Goal: Task Accomplishment & Management: Manage account settings

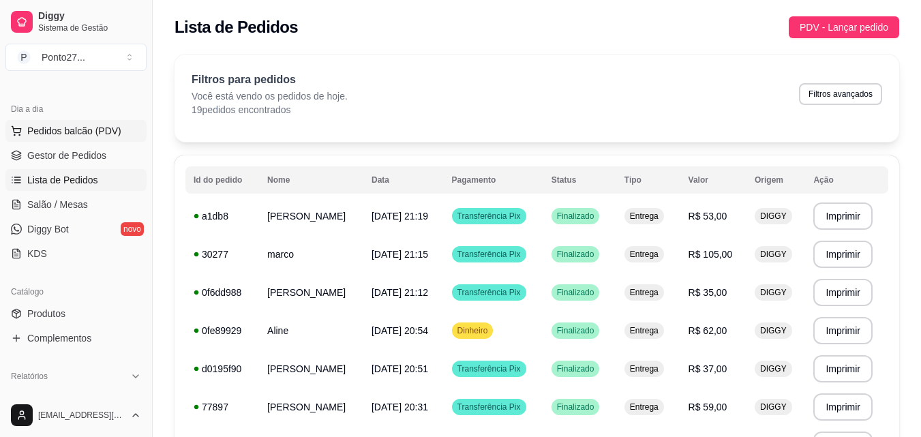
scroll to position [204, 0]
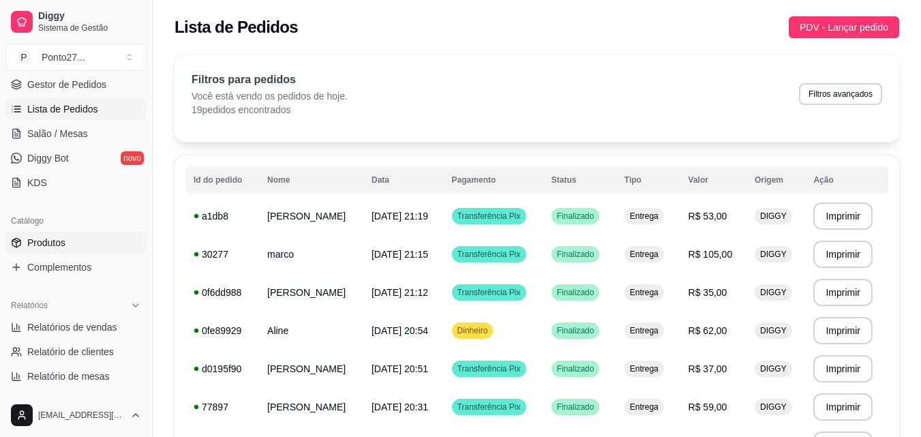
click at [50, 245] on span "Produtos" at bounding box center [46, 243] width 38 height 14
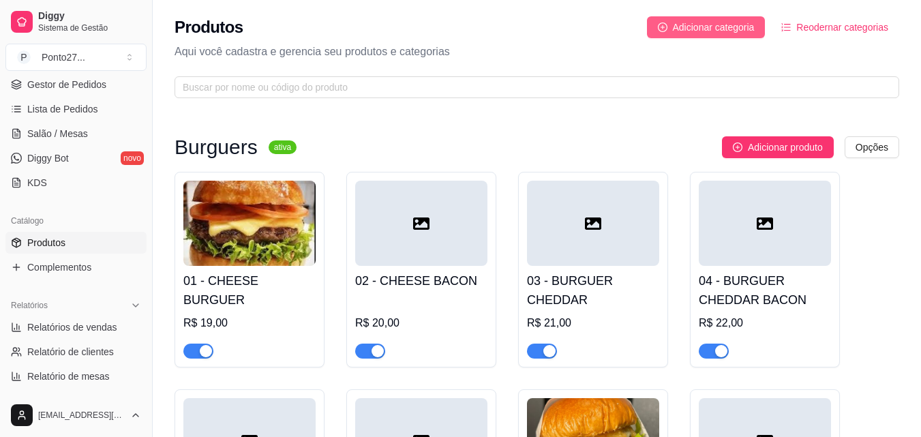
click at [330, 20] on span "Adicionar categoria" at bounding box center [714, 27] width 82 height 15
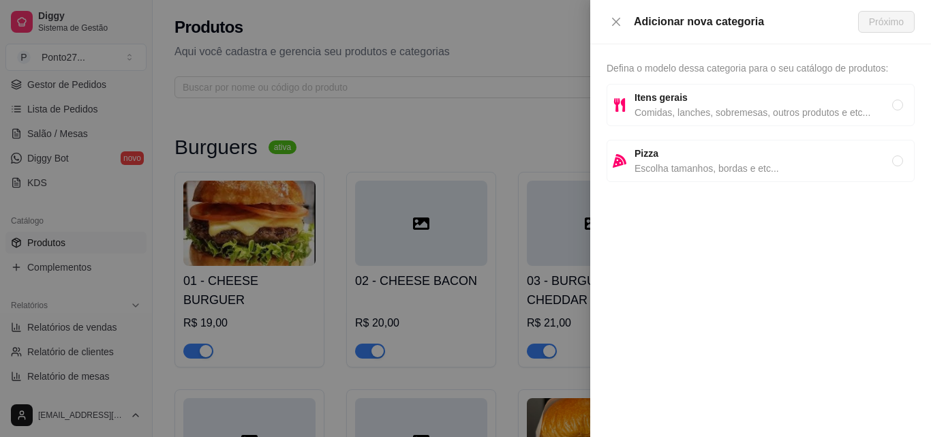
click at [330, 94] on span "Itens gerais" at bounding box center [764, 97] width 258 height 15
radio input "true"
click at [330, 22] on span "Próximo" at bounding box center [886, 21] width 35 height 15
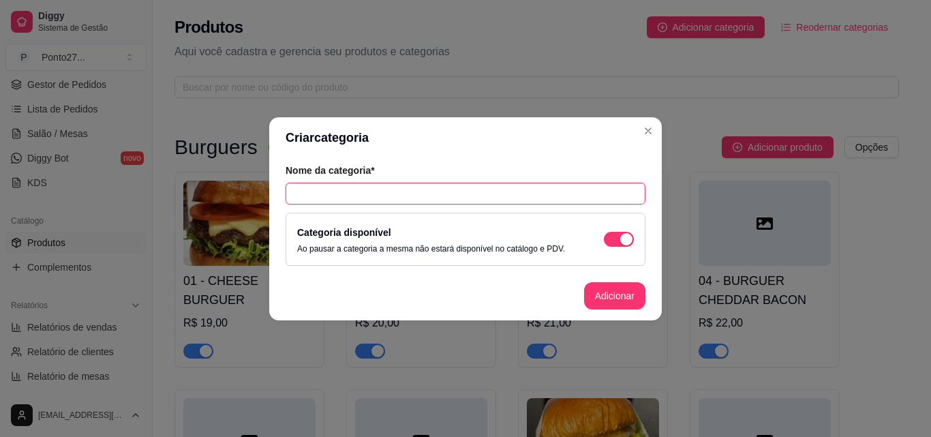
click at [330, 189] on input "text" at bounding box center [466, 194] width 360 height 22
type input "Sobremesas"
click at [330, 294] on button "Adicionar" at bounding box center [614, 295] width 61 height 27
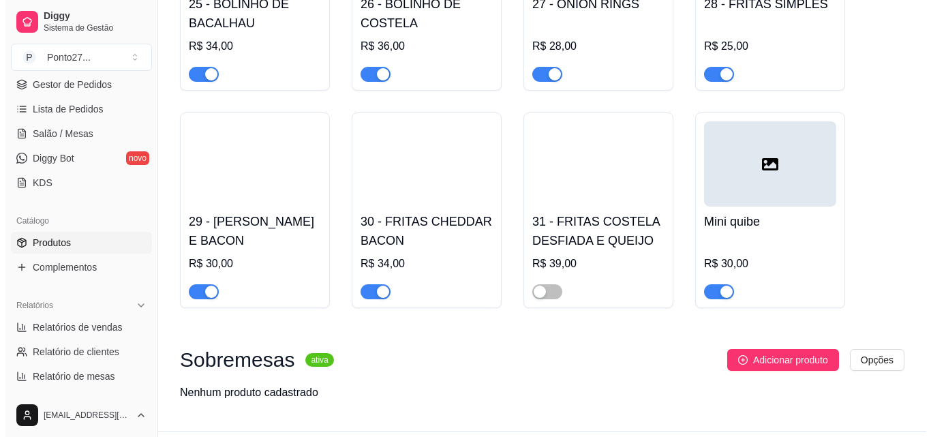
scroll to position [1710, 0]
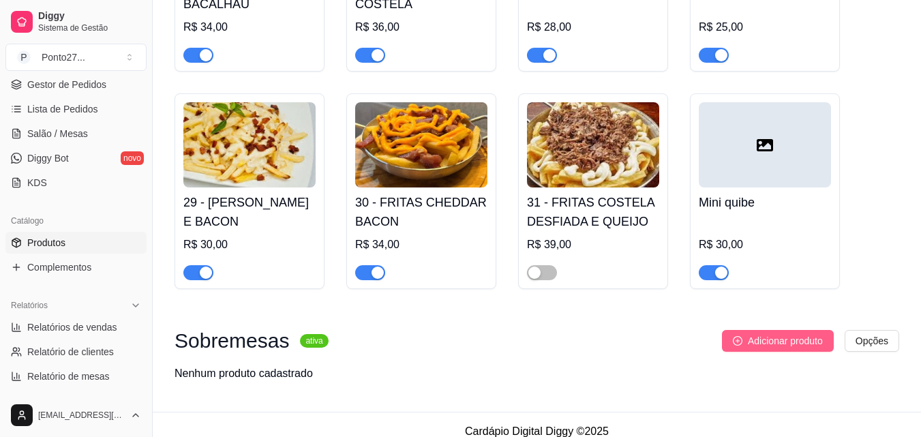
click at [330, 333] on span "Adicionar produto" at bounding box center [785, 340] width 75 height 15
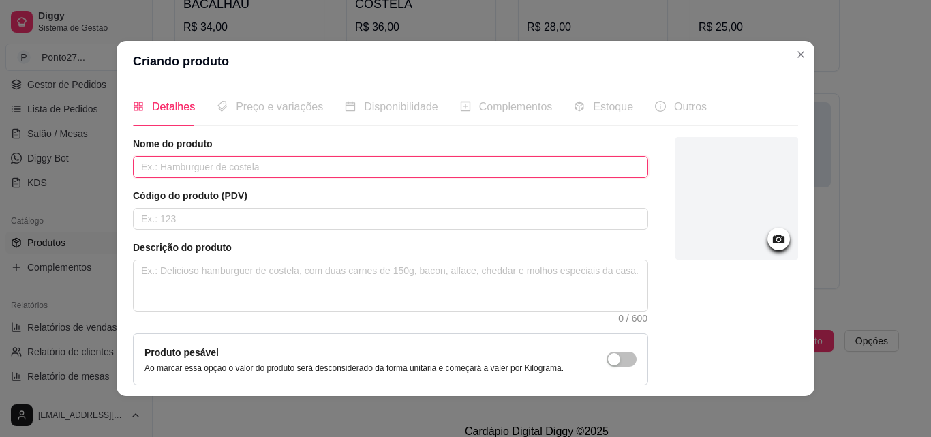
click at [330, 162] on input "text" at bounding box center [390, 167] width 515 height 22
type input "Pe de moça"
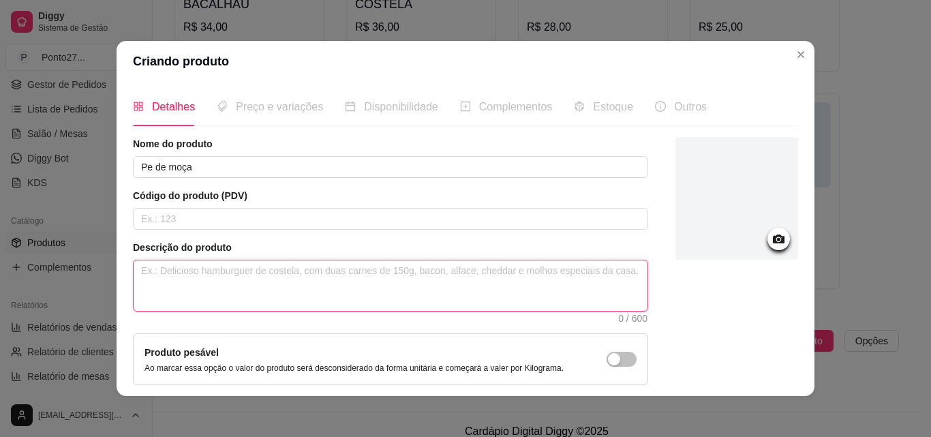
click at [160, 278] on textarea at bounding box center [391, 285] width 514 height 50
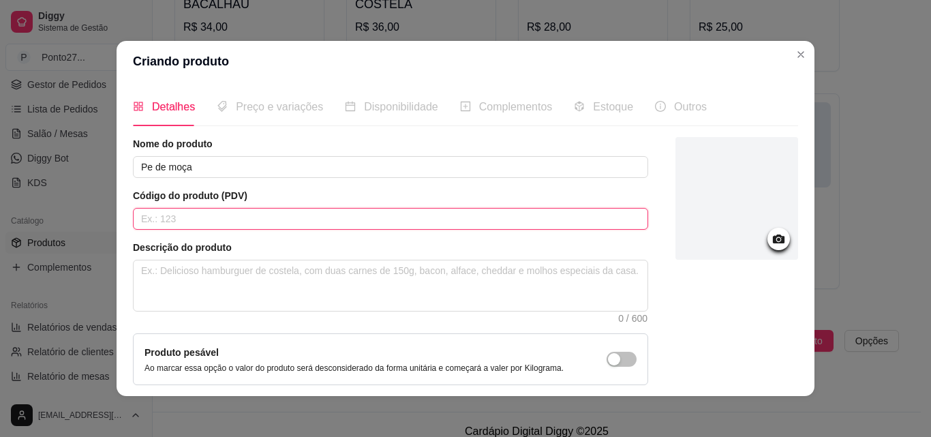
click at [194, 223] on input "text" at bounding box center [390, 219] width 515 height 22
type input "33"
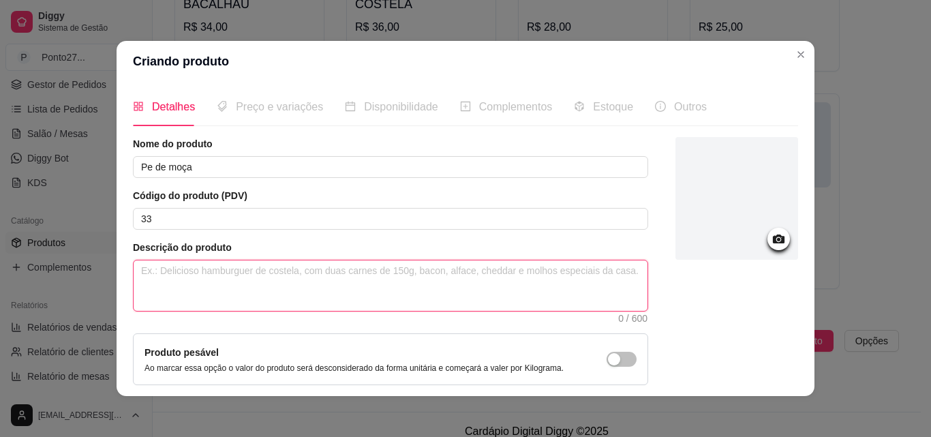
click at [166, 278] on textarea at bounding box center [391, 285] width 514 height 50
type textarea "D"
type textarea "Do"
type textarea "Doc"
type textarea "Doce"
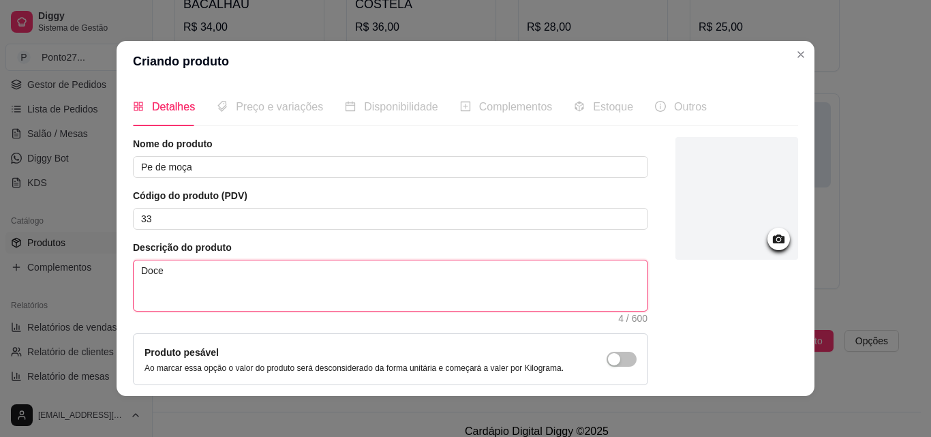
type textarea "Doce"
type textarea "Doce d"
type textarea "Doce de"
type textarea "Doce de a"
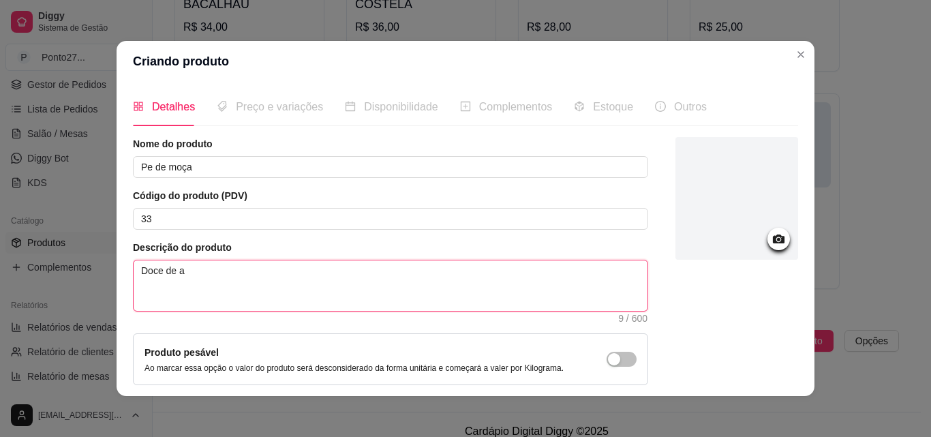
type textarea "Doce de am"
type textarea "Doce de ama"
type textarea "Doce de aman"
type textarea "Doce de amand"
type textarea "Doce de amando"
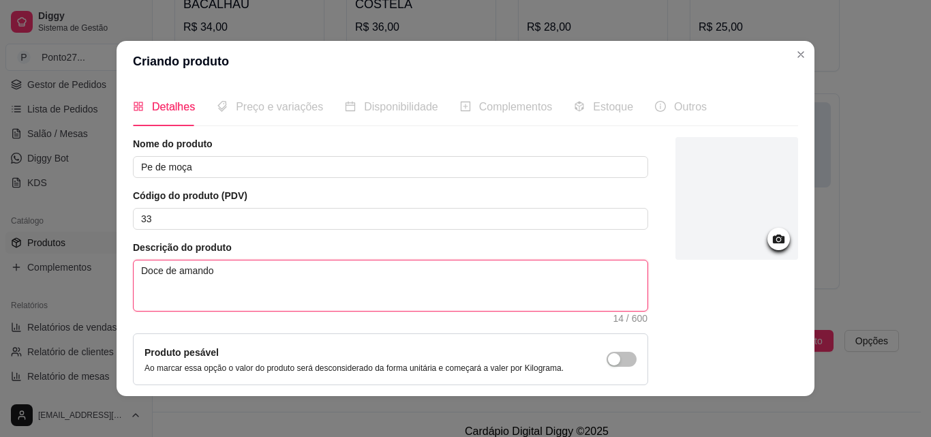
type textarea "Doce de amandoi"
type textarea "Doce de amandoim"
type textarea "Doce de amandoim c"
type textarea "Doce de amandoim cr"
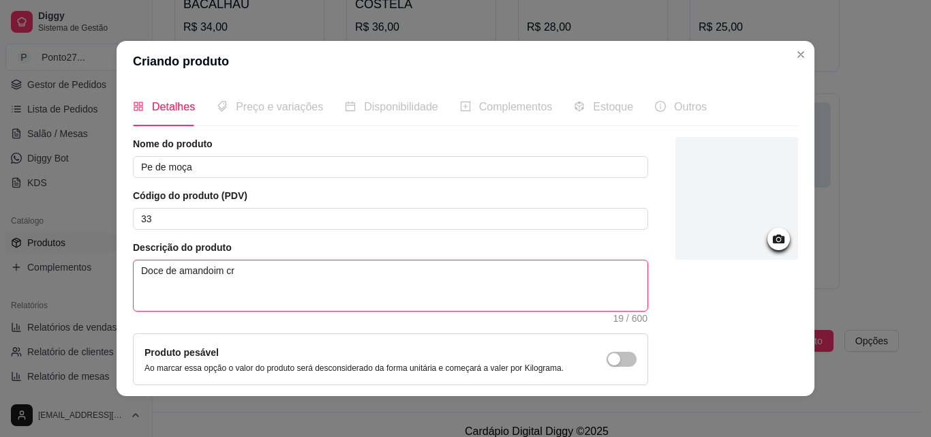
type textarea "Doce de amandoim cre"
type textarea "Doce de amandoim crem"
type textarea "Doce de [PERSON_NAME]"
type textarea "Doce de amandoim cremos"
type textarea "Doce de amandoim cremoso"
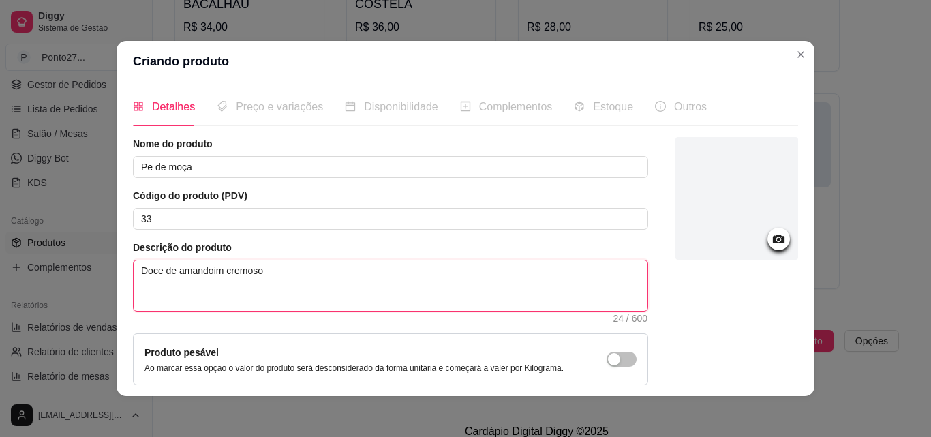
type textarea "Doce de amandoim cremoso"
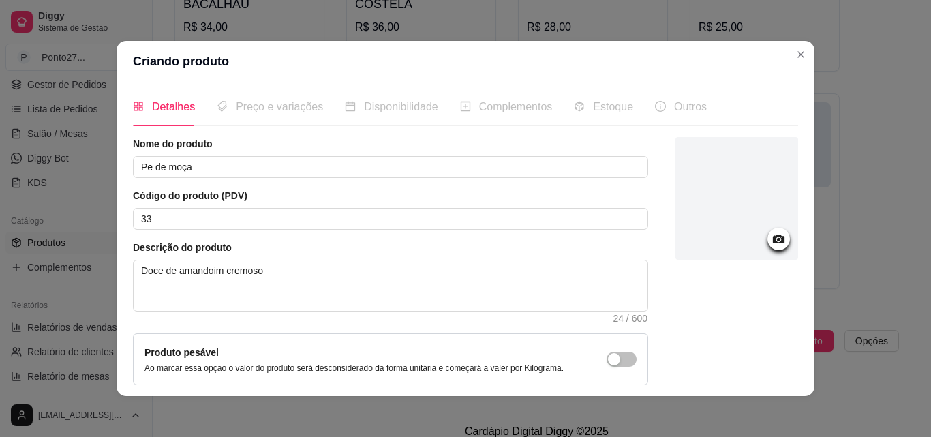
click at [330, 243] on icon at bounding box center [779, 239] width 16 height 16
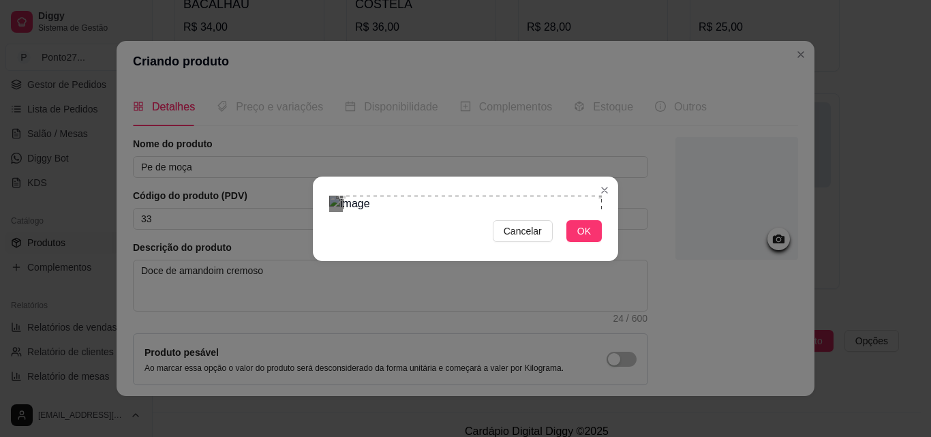
click at [330, 177] on section "Cancelar OK" at bounding box center [465, 219] width 305 height 85
click at [325, 247] on div "Cancelar OK" at bounding box center [465, 218] width 305 height 57
click at [330, 239] on span "OK" at bounding box center [584, 231] width 14 height 15
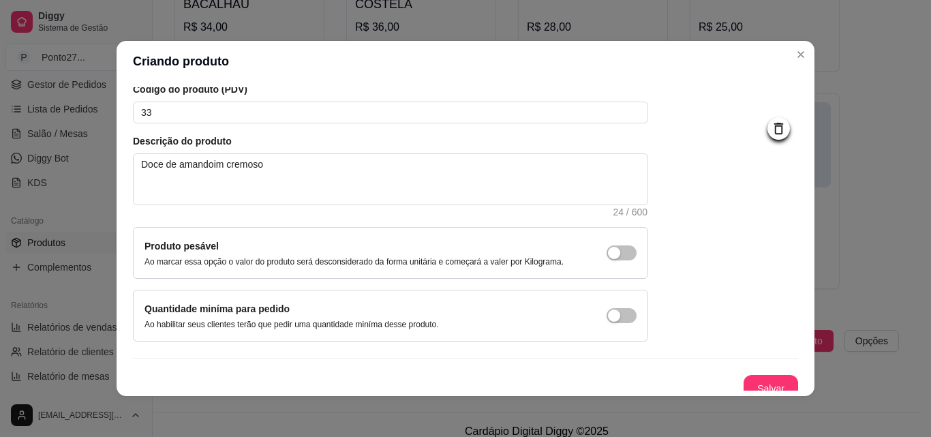
scroll to position [118, 0]
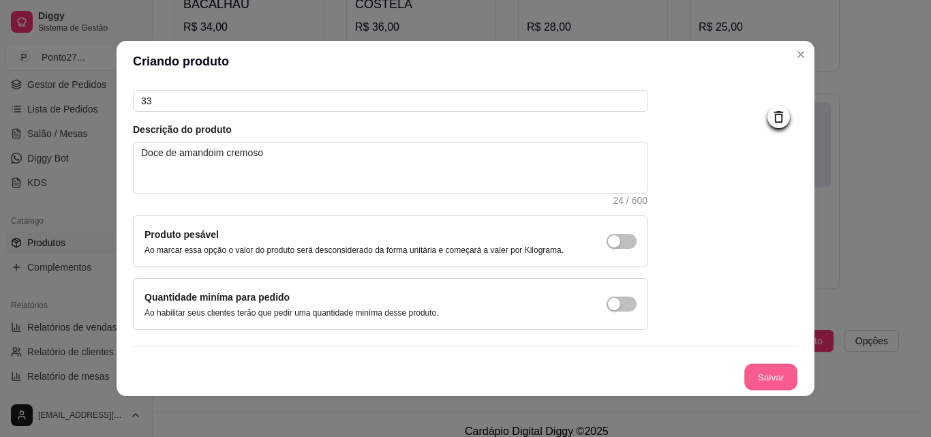
click at [330, 333] on button "Salvar" at bounding box center [771, 377] width 53 height 27
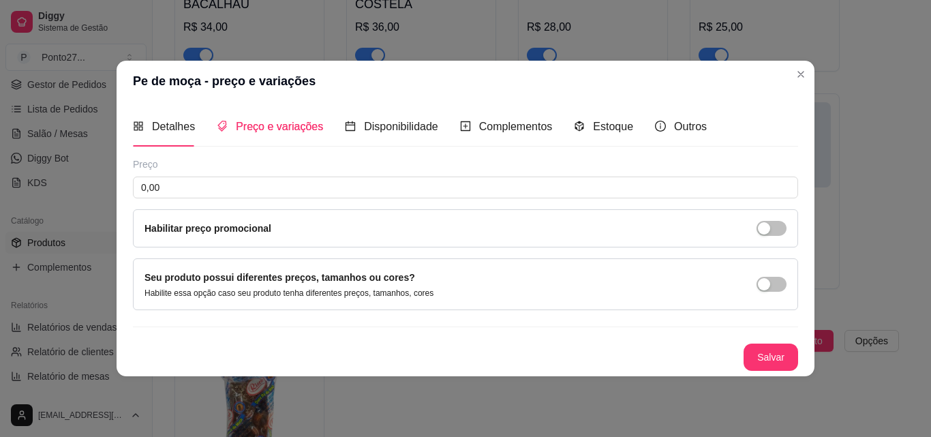
scroll to position [0, 0]
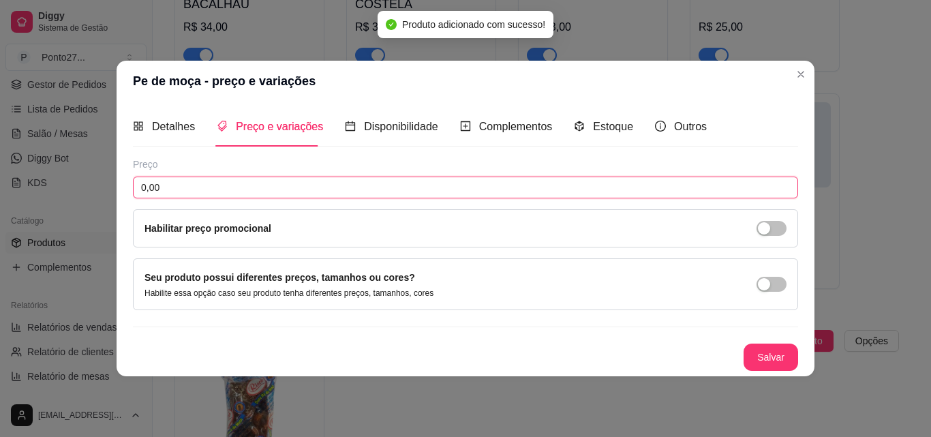
click at [330, 192] on input "0,00" at bounding box center [465, 188] width 665 height 22
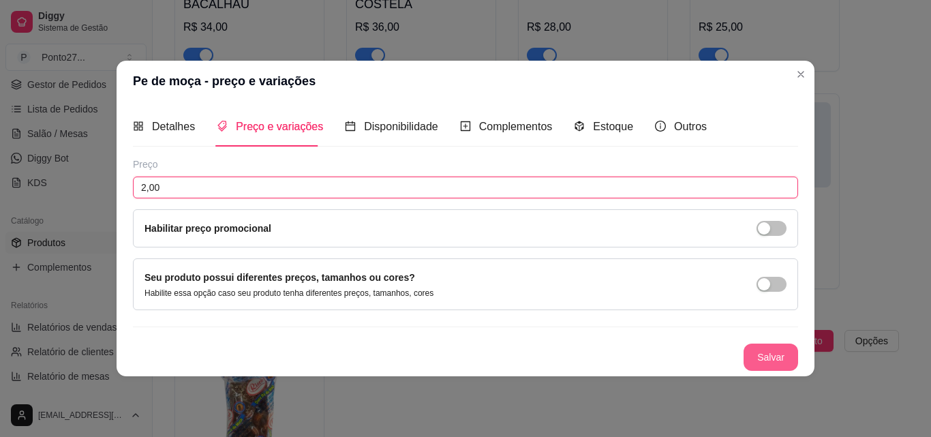
type input "2,00"
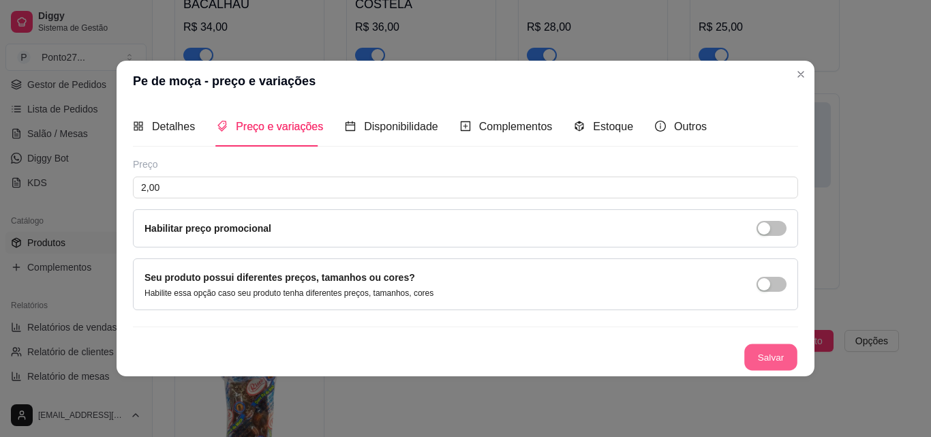
click at [330, 333] on button "Salvar" at bounding box center [771, 357] width 53 height 27
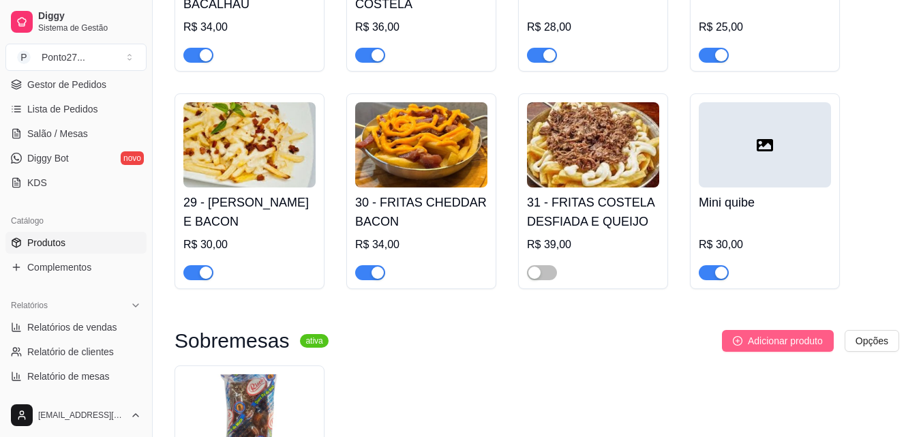
click at [330, 333] on span "Adicionar produto" at bounding box center [785, 340] width 75 height 15
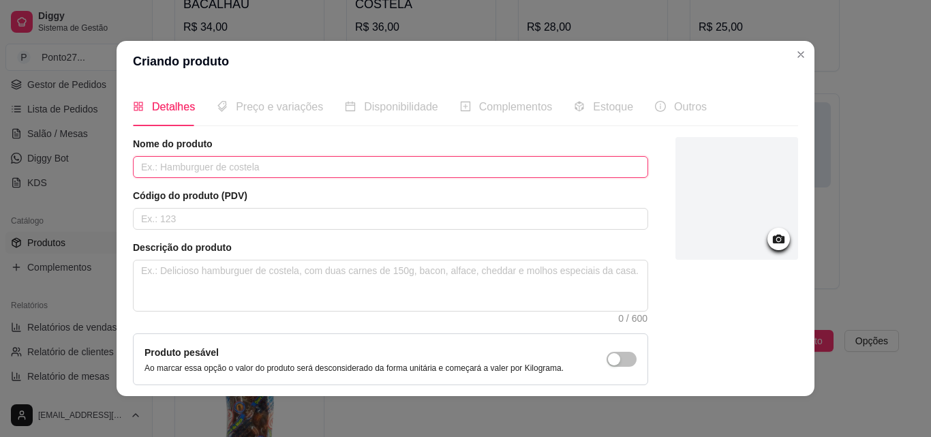
click at [330, 167] on input "text" at bounding box center [390, 167] width 515 height 22
type input "Mini churros"
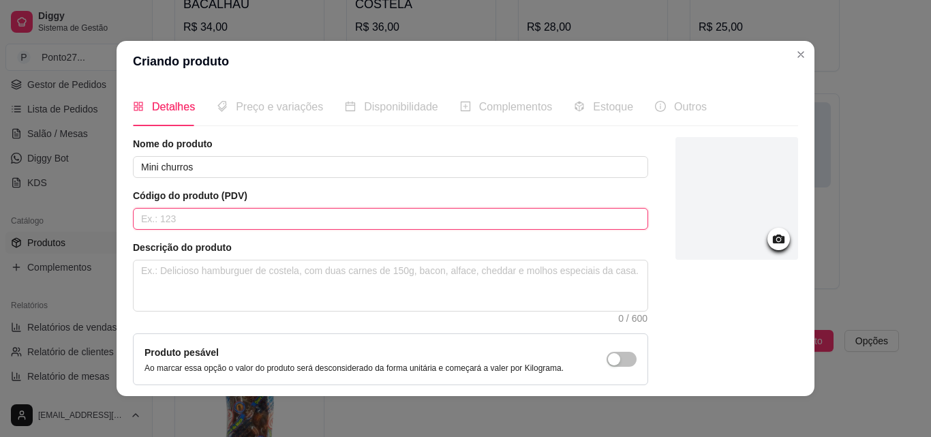
click at [330, 219] on input "text" at bounding box center [390, 219] width 515 height 22
type input "34"
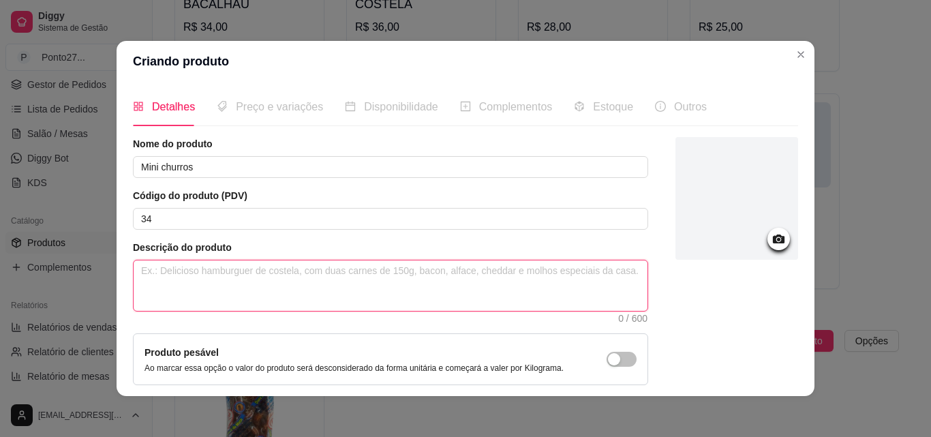
click at [309, 281] on textarea at bounding box center [391, 285] width 514 height 50
type textarea "1"
type textarea "10"
type textarea "10 u"
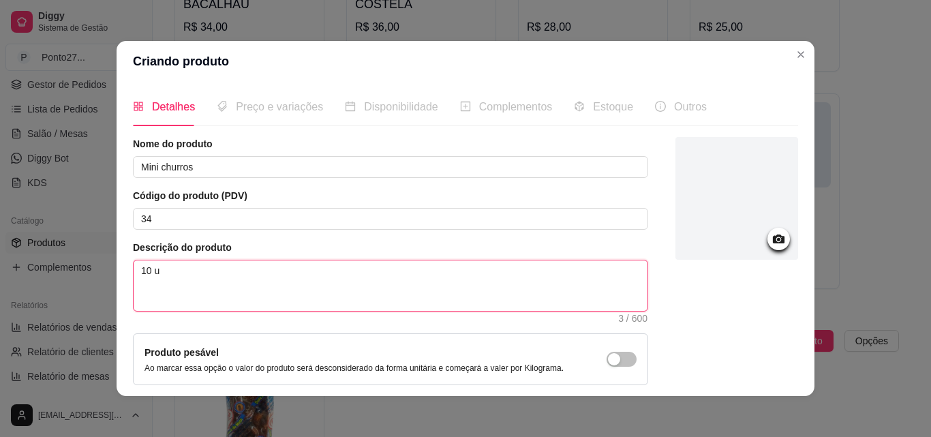
type textarea "10 un"
type textarea "10 uni"
type textarea "10 unid"
type textarea "10 unida"
type textarea "10 unidad"
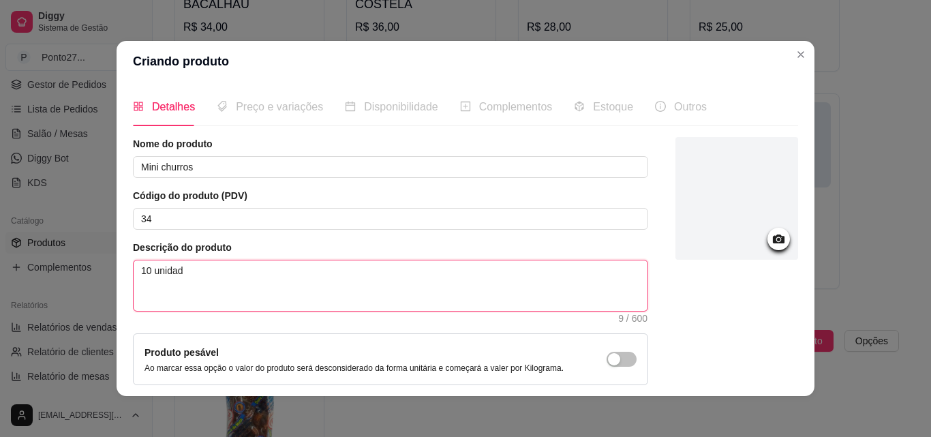
type textarea "10 unidade"
type textarea "10 unidades"
type textarea "10 unidades d"
type textarea "10 unidades de"
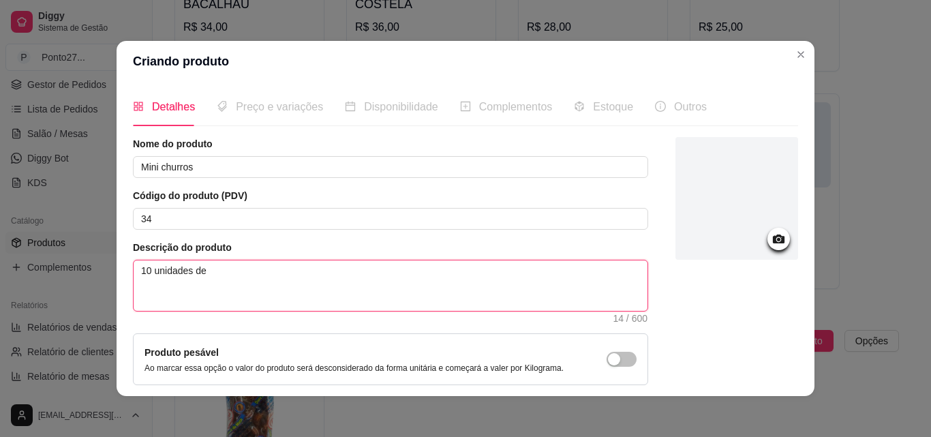
type textarea "10 unidades de"
type textarea "10 unidades de m"
type textarea "10 unidades de mi"
type textarea "10 unidades de min"
type textarea "10 unidades de mini"
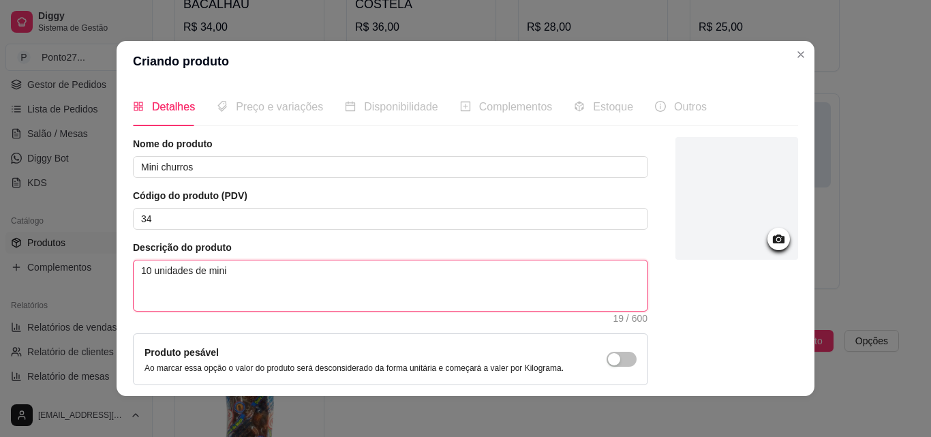
type textarea "10 unidades de mini"
type textarea "10 unidades de mini c"
type textarea "10 unidades de mini ch"
type textarea "10 unidades de mini chu"
type textarea "10 unidades de mini chur"
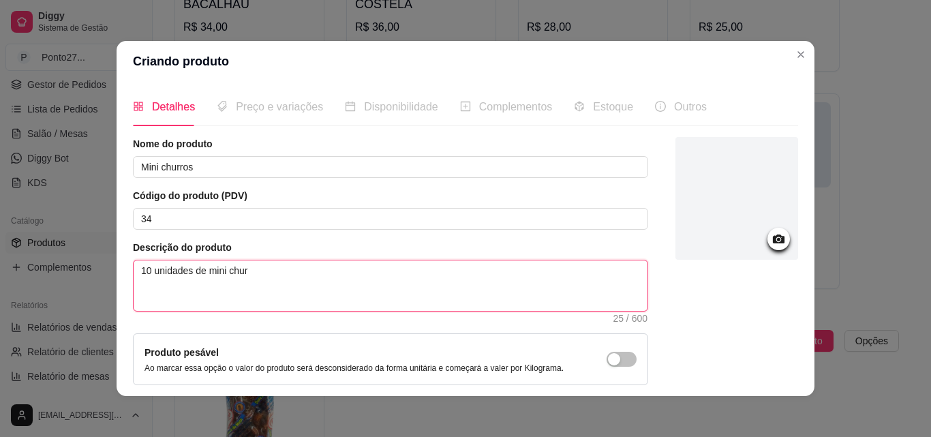
type textarea "10 unidades de mini churr"
type textarea "10 unidades de mini churro"
type textarea "10 unidades de mini churros"
type textarea "10 unidades de mini churros d"
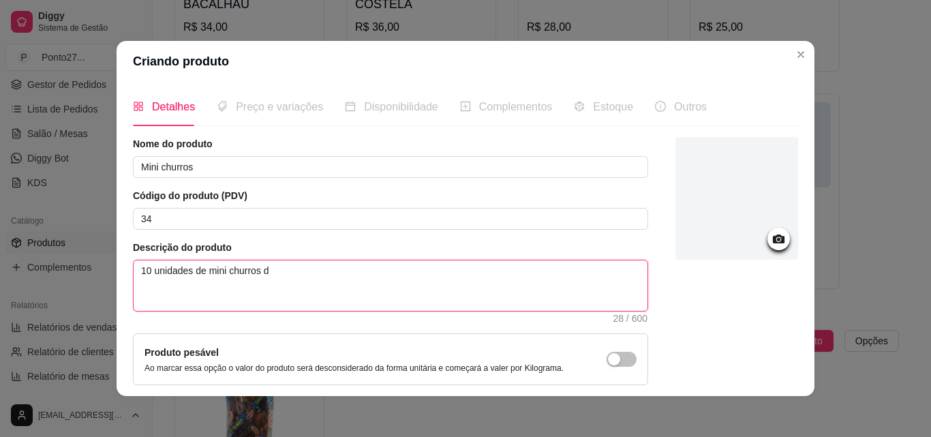
type textarea "10 unidades de mini churros de"
type textarea "10 unidades de mini churros de d"
type textarea "10 unidades de mini churros de do"
type textarea "10 unidades de mini churros de doc"
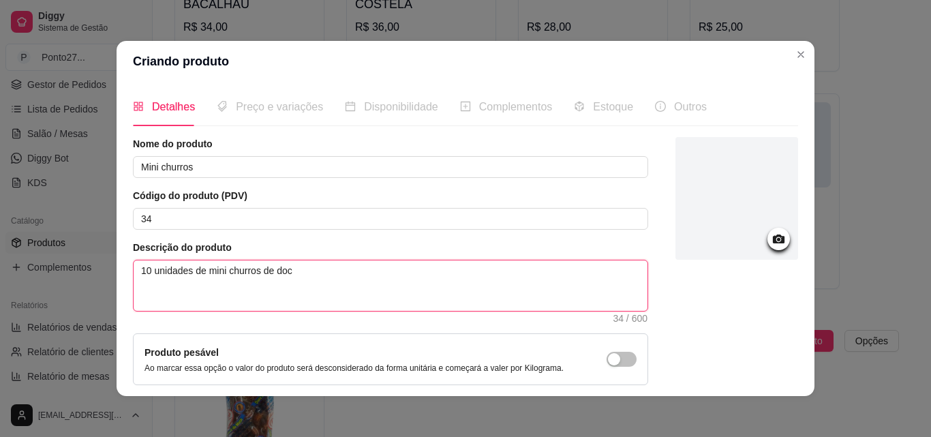
type textarea "10 unidades de mini churros de doce"
type textarea "10 unidades de mini churros de doce d"
type textarea "10 unidades de mini churros de doce de"
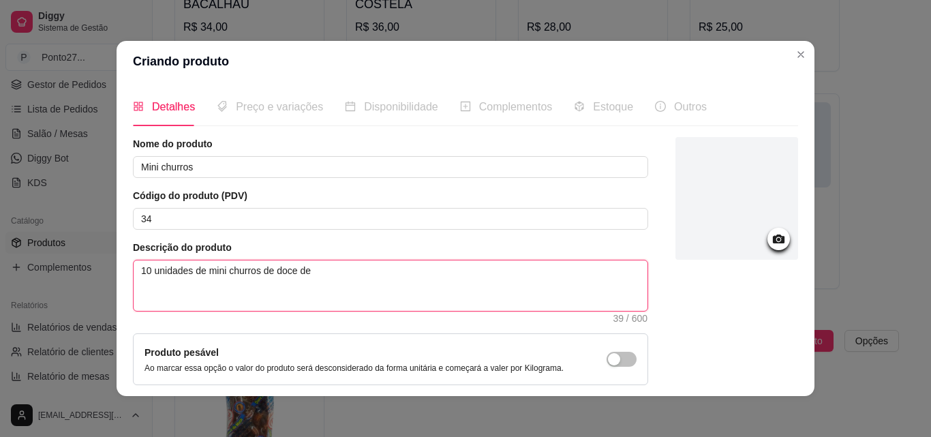
type textarea "10 unidades de mini churros de doce de l"
type textarea "10 unidades de mini churros de doce de le"
type textarea "10 unidades de mini churros de doce de lei"
type textarea "10 unidades de mini churros de doce de leit"
type textarea "10 unidades de mini churros de doce de leite"
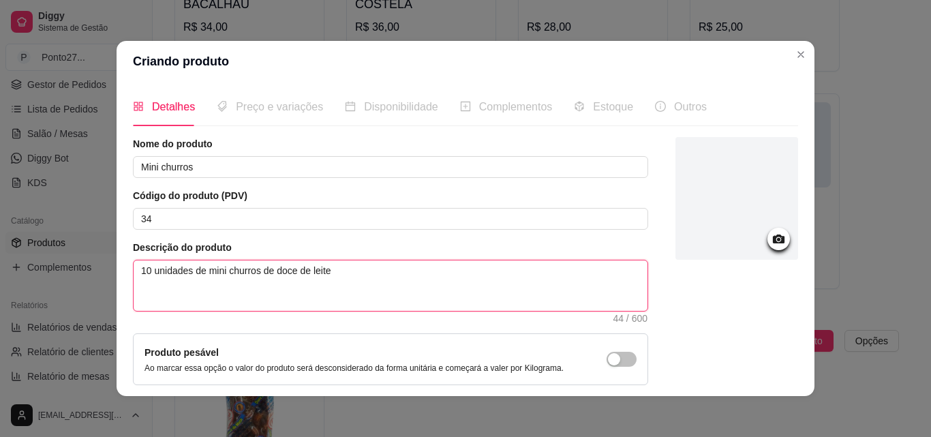
type textarea "10 unidades de mini churros de doce de leite"
type textarea "10 unidades de mini churros de doce de leite e"
type textarea "10 unidades de mini churros de doce de leite em"
type textarea "10 unidades de mini churros de doce de leite e"
type textarea "10 unidades de mini churros de doce de leite"
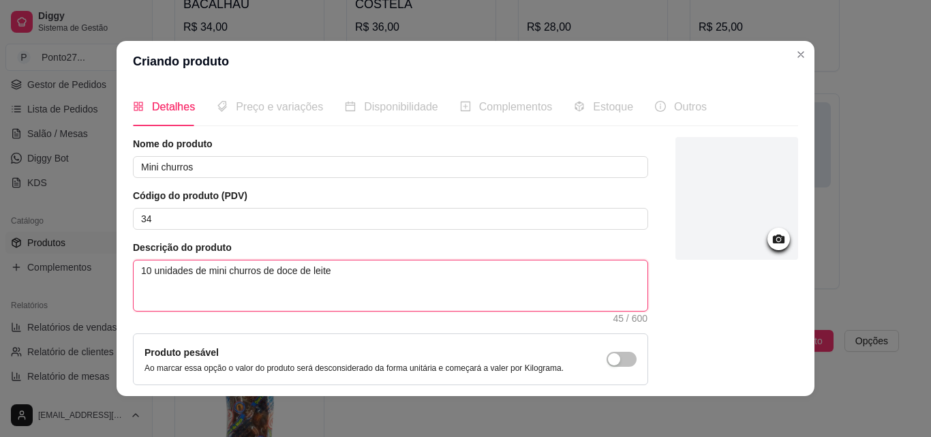
type textarea "10 unidades de mini churros de doce de leite f"
type textarea "10 unidades de mini churros de doce de leite fr"
type textarea "10 unidades de mini churros de doce de leite f"
type textarea "10 unidades de mini churros de doce de leite"
type textarea "10 unidades de mini churros de doce de leite p"
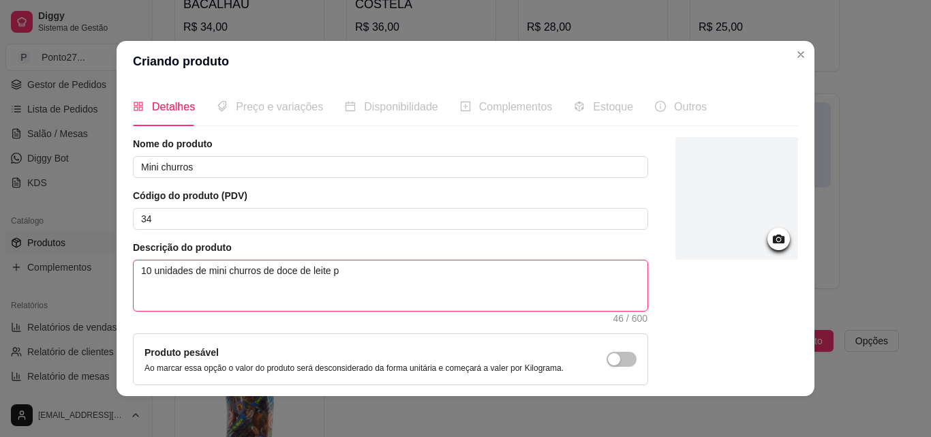
type textarea "10 unidades de mini churros de doce de leite pa"
type textarea "10 unidades de mini churros de doce de leite p"
type textarea "10 unidades de mini churros de doce de leite"
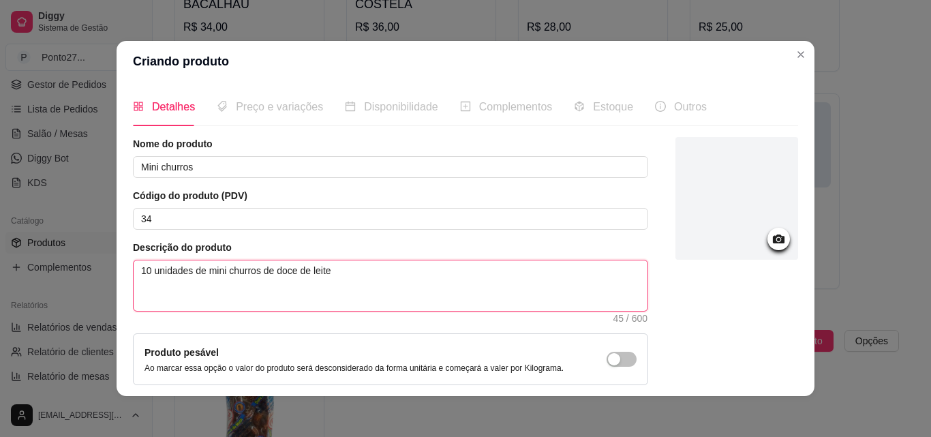
type textarea "10 unidades de mini churros de doce de leite f"
type textarea "10 unidades de mini churros de doce de leite fi"
type textarea "10 unidades de mini churros de doce de leite fin"
type textarea "10 unidades de mini churros de doce de leite fina"
type textarea "10 unidades de mini churros de doce de leite final"
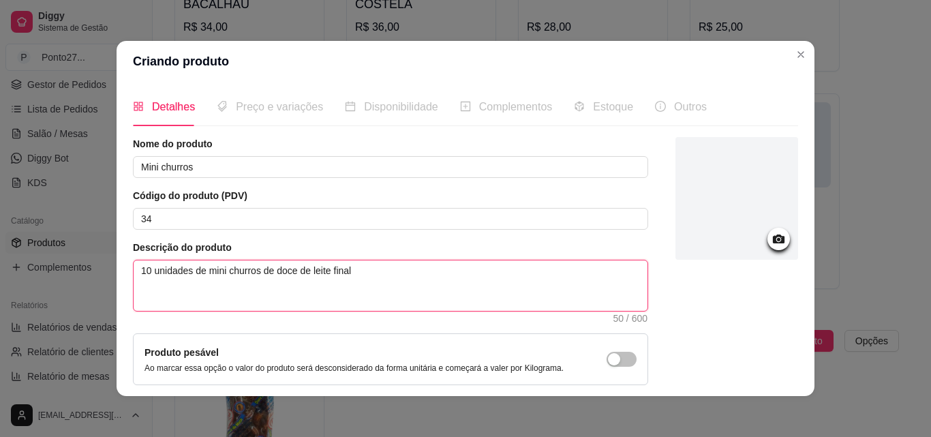
type textarea "10 unidades de mini churros de doce de leite finali"
type textarea "10 unidades de mini churros de doce de leite finaliz"
type textarea "10 unidades de mini churros de doce de leite finaliza"
type textarea "10 unidades de mini churros de doce de leite finalizad"
type textarea "10 unidades de mini churros de doce de leite finalizado"
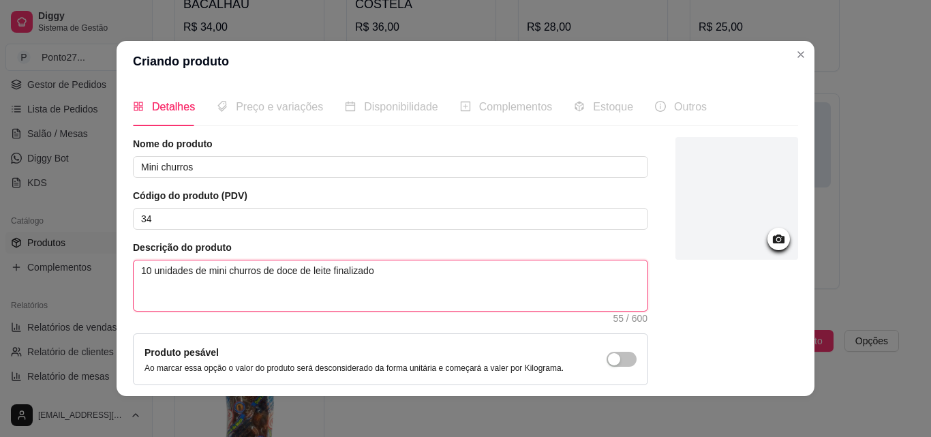
type textarea "10 unidades de mini churros de doce de leite finalizados"
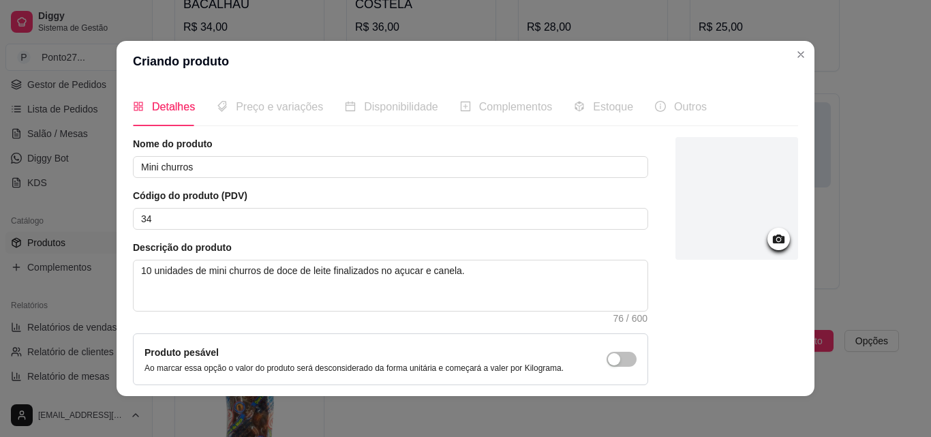
click at [330, 243] on icon at bounding box center [779, 239] width 12 height 9
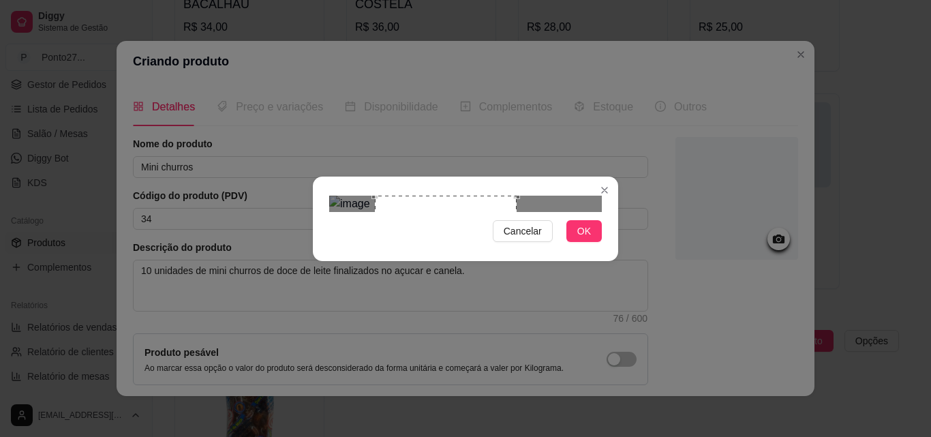
click at [330, 236] on div "Use the arrow keys to move the crop selection area" at bounding box center [446, 251] width 142 height 110
click at [330, 242] on button "OK" at bounding box center [584, 231] width 35 height 22
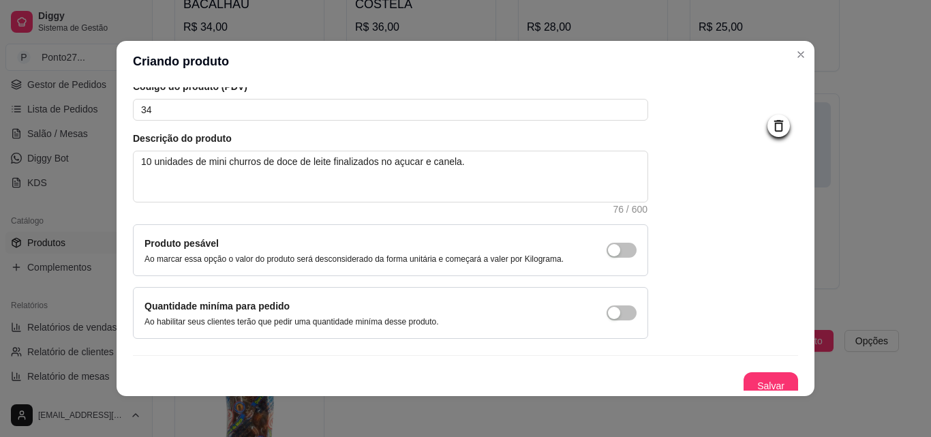
scroll to position [118, 0]
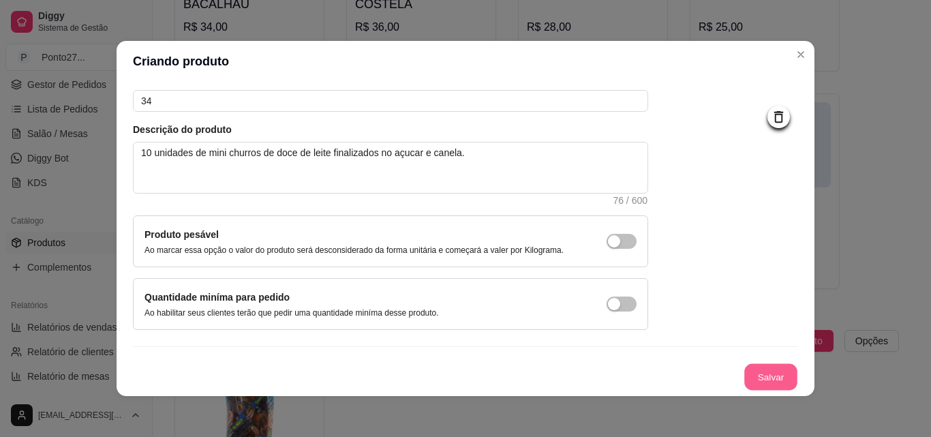
click at [330, 333] on button "Salvar" at bounding box center [771, 377] width 53 height 27
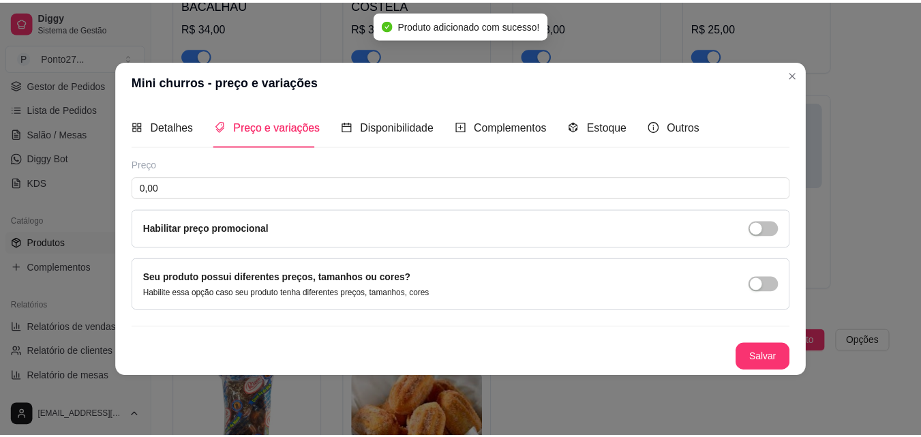
scroll to position [0, 0]
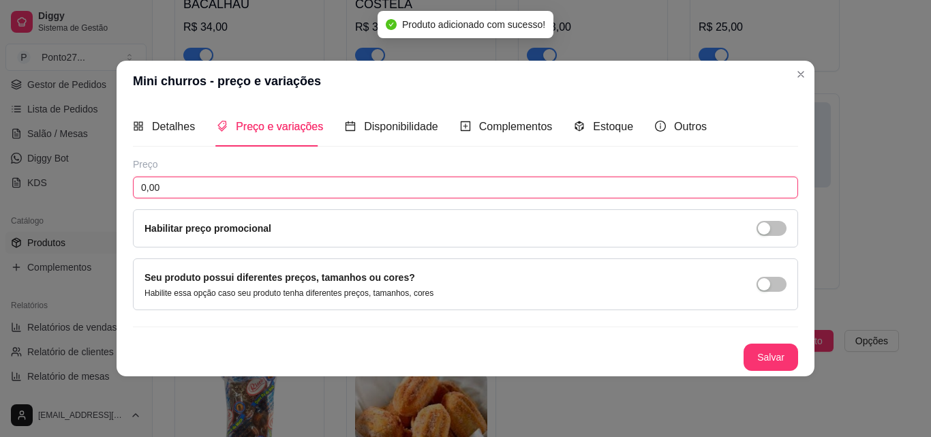
click at [330, 180] on input "0,00" at bounding box center [465, 188] width 665 height 22
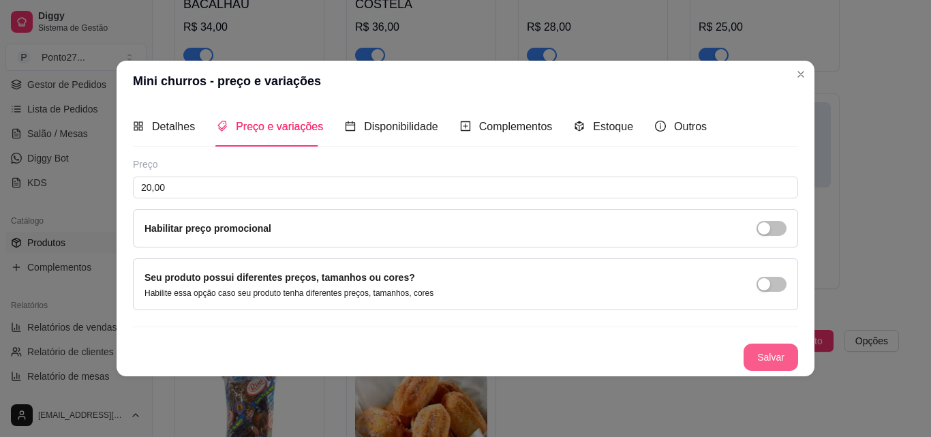
click at [330, 333] on button "Salvar" at bounding box center [771, 357] width 55 height 27
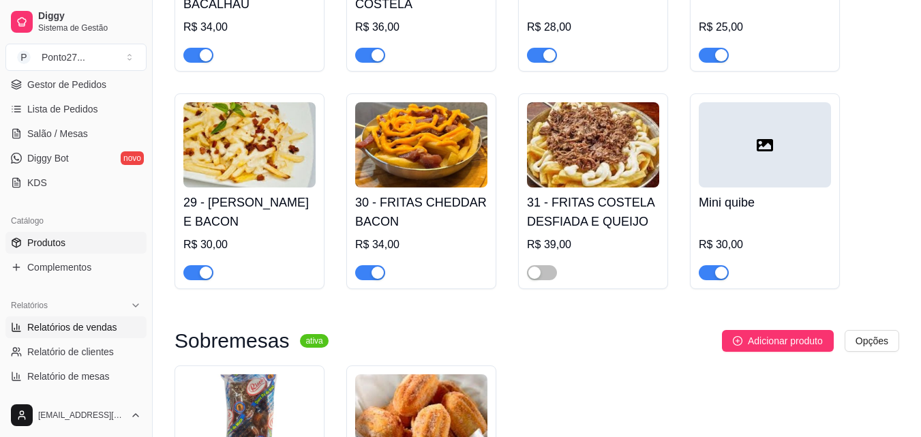
click at [61, 333] on span "Relatórios de vendas" at bounding box center [72, 327] width 90 height 14
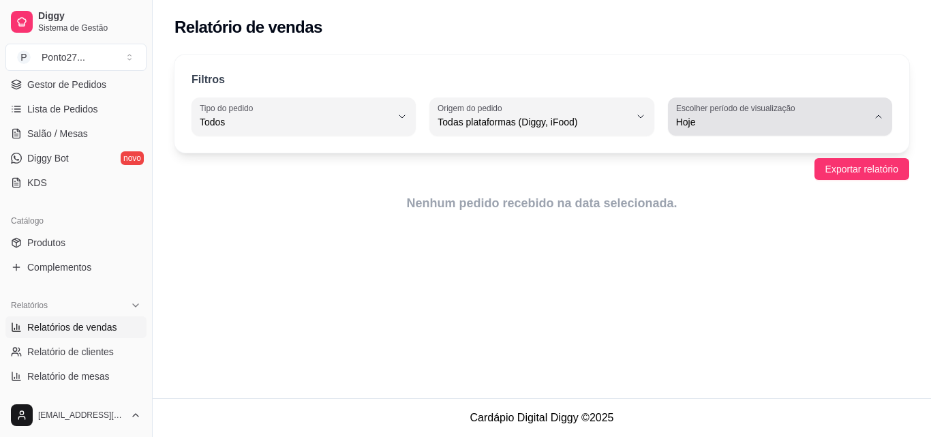
click at [330, 115] on icon "button" at bounding box center [878, 116] width 11 height 11
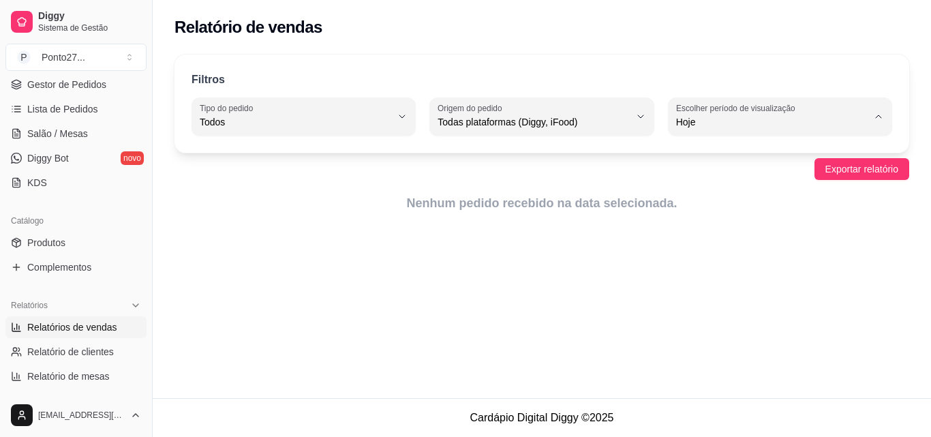
click at [330, 179] on span "Ontem" at bounding box center [773, 176] width 181 height 13
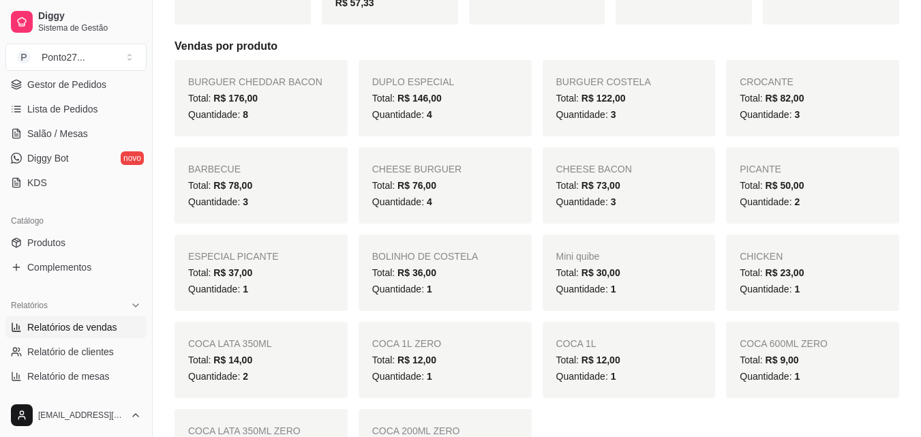
scroll to position [273, 0]
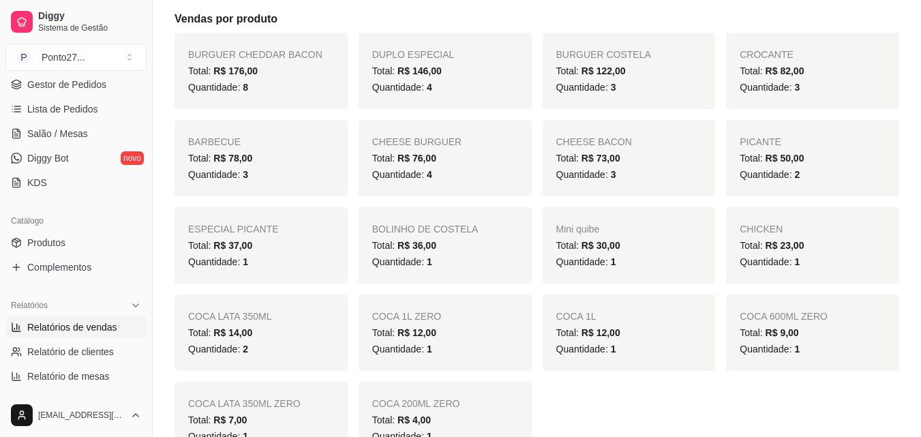
click at [330, 269] on div "Quantidade: 1" at bounding box center [261, 262] width 146 height 16
